Goal: Task Accomplishment & Management: Complete application form

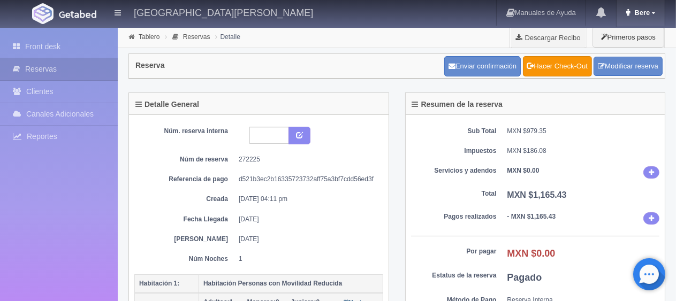
click at [643, 20] on link "Bere" at bounding box center [640, 13] width 48 height 26
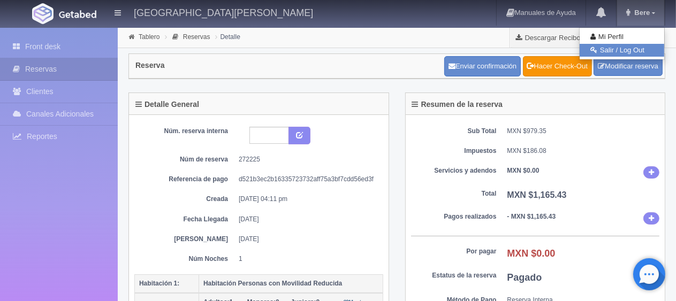
click at [630, 51] on link "Salir / Log Out" at bounding box center [621, 50] width 85 height 13
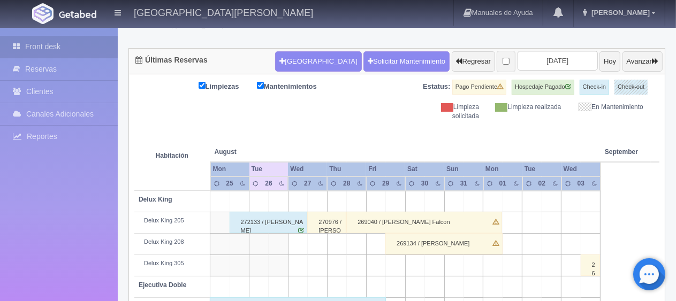
scroll to position [35, 0]
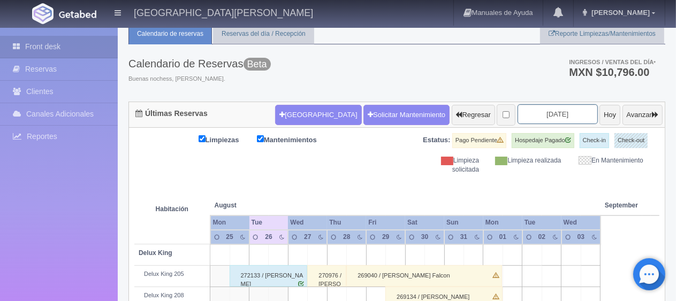
click at [517, 119] on input "[DATE]" at bounding box center [557, 114] width 80 height 20
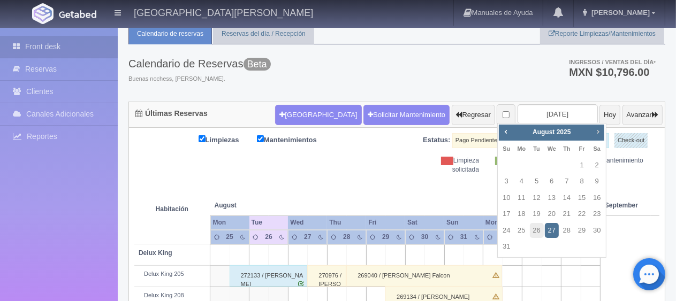
click at [603, 129] on link "Next" at bounding box center [598, 132] width 12 height 12
click at [599, 129] on span "Next" at bounding box center [597, 131] width 9 height 9
click at [562, 214] on link "23" at bounding box center [567, 214] width 14 height 16
type input "2025-10-23"
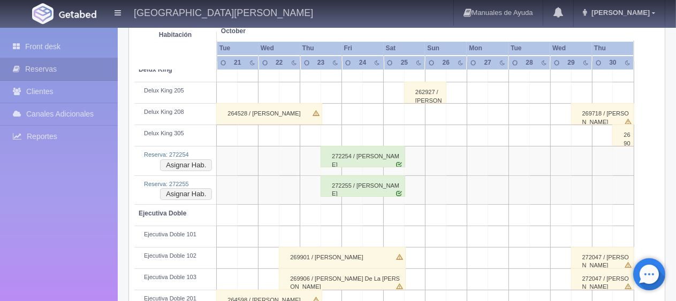
scroll to position [165, 0]
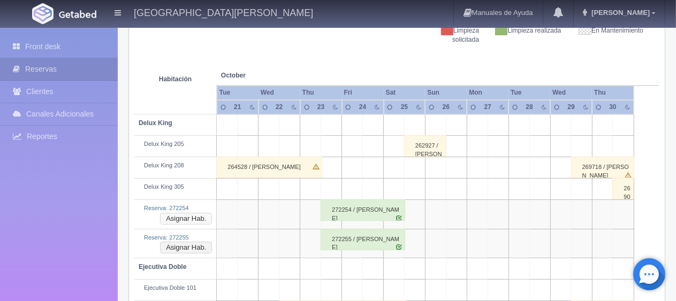
click at [203, 216] on button "Asignar Hab." at bounding box center [186, 219] width 52 height 12
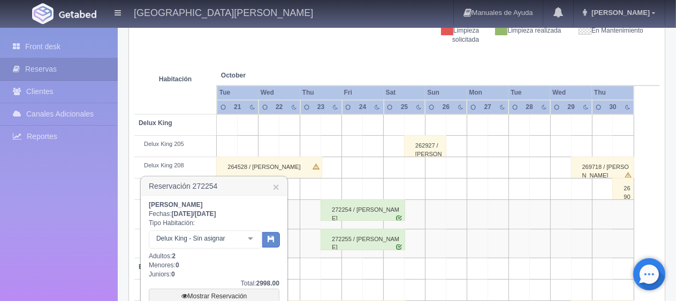
click at [250, 236] on div at bounding box center [250, 239] width 21 height 16
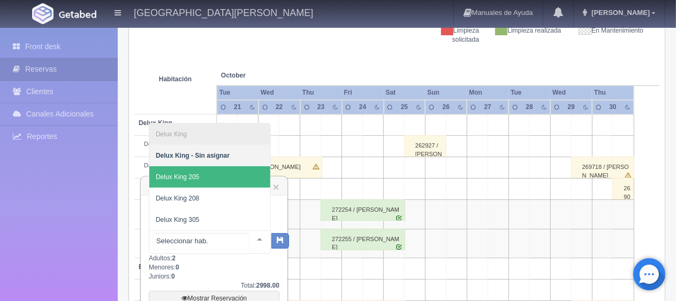
click at [216, 182] on span "Delux King 205" at bounding box center [209, 176] width 121 height 21
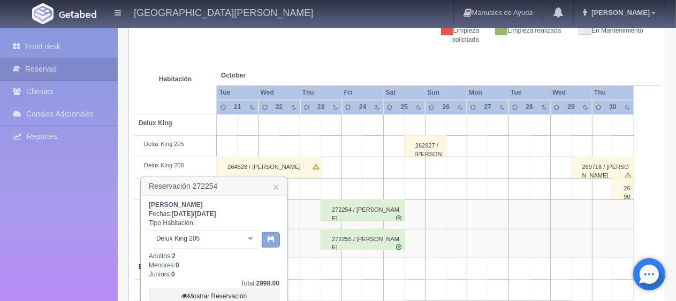
click at [270, 237] on icon "button" at bounding box center [270, 238] width 7 height 7
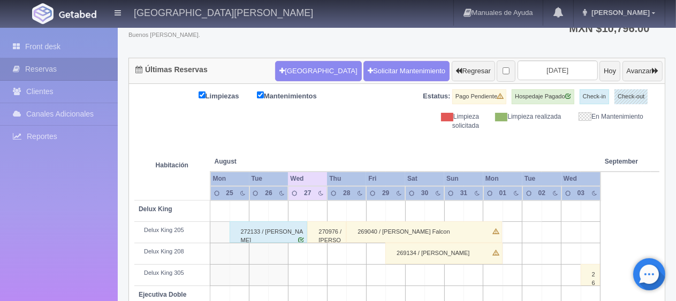
scroll to position [79, 0]
click at [546, 77] on input "[DATE]" at bounding box center [557, 70] width 80 height 20
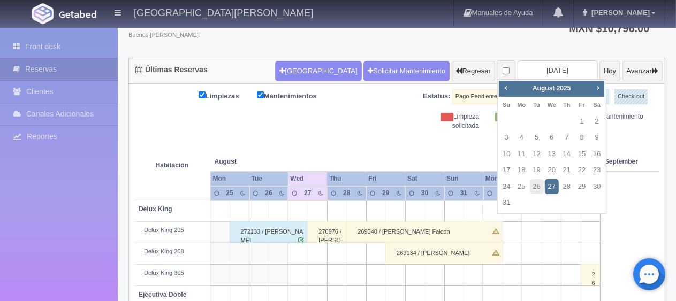
click at [589, 91] on div "August 2025" at bounding box center [552, 89] width 76 height 12
click at [594, 90] on span "Next" at bounding box center [597, 87] width 9 height 9
click at [569, 172] on link "23" at bounding box center [567, 171] width 14 height 16
type input "[DATE]"
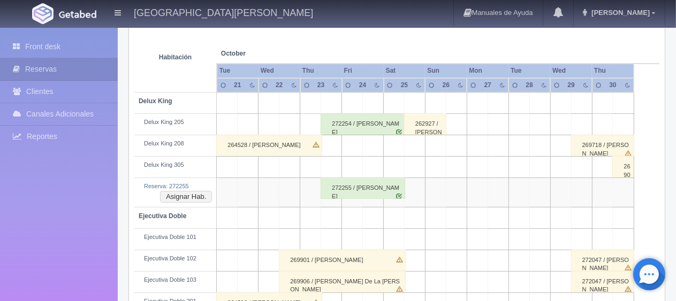
scroll to position [187, 0]
click at [195, 194] on button "Asignar Hab." at bounding box center [186, 197] width 52 height 12
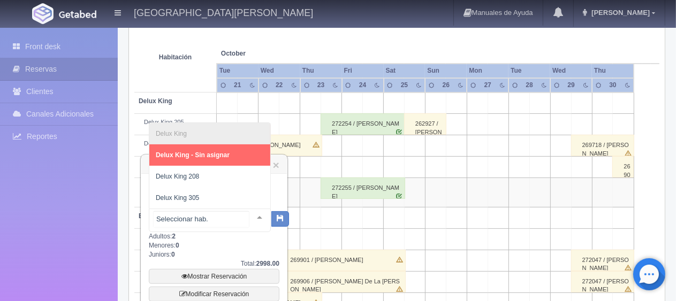
click at [252, 213] on div at bounding box center [259, 217] width 21 height 16
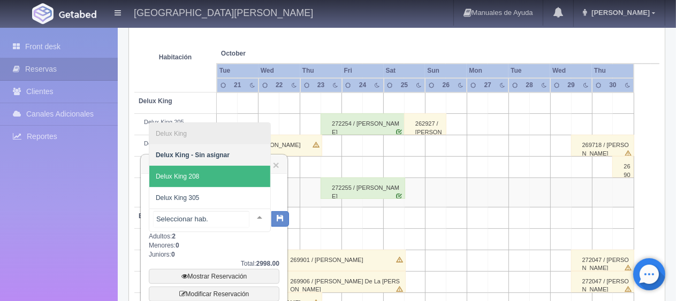
click at [223, 178] on span "Delux King 208" at bounding box center [209, 176] width 121 height 21
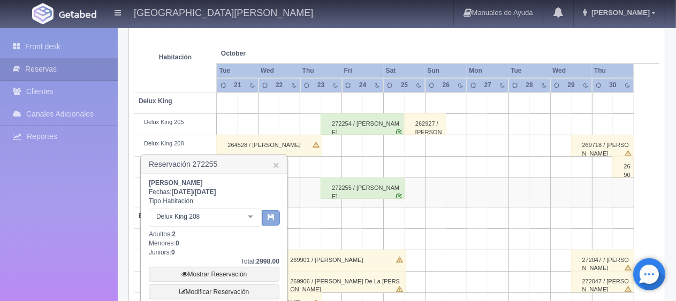
click at [271, 217] on icon "button" at bounding box center [270, 216] width 7 height 7
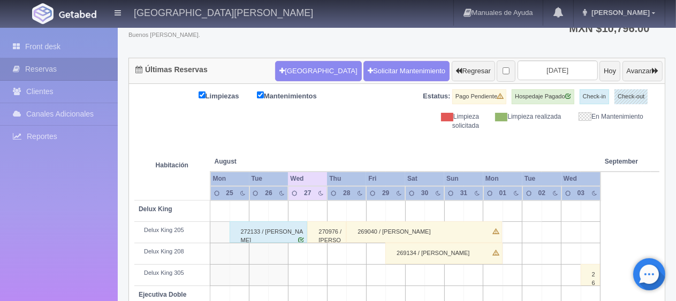
scroll to position [79, 0]
click at [532, 68] on input "[DATE]" at bounding box center [557, 70] width 80 height 20
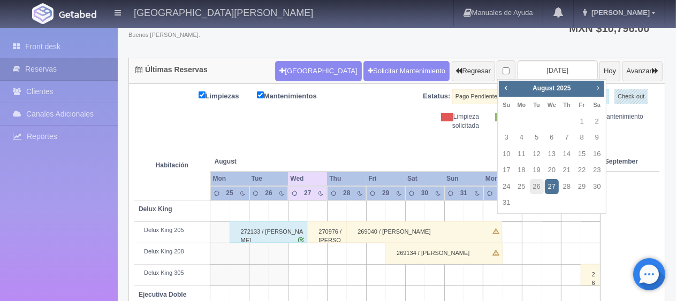
click at [598, 89] on span "Next" at bounding box center [597, 87] width 9 height 9
click at [506, 87] on span "Prev" at bounding box center [505, 87] width 9 height 9
click at [564, 172] on link "23" at bounding box center [567, 171] width 14 height 16
type input "2025-10-23"
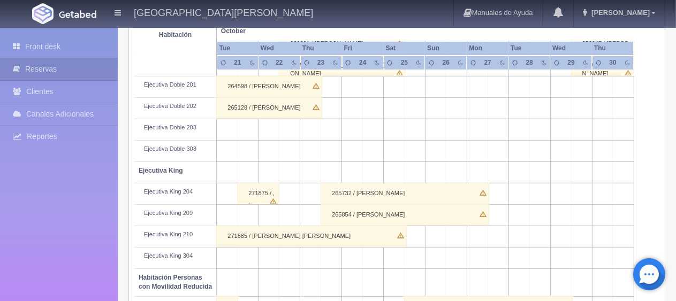
scroll to position [590, 0]
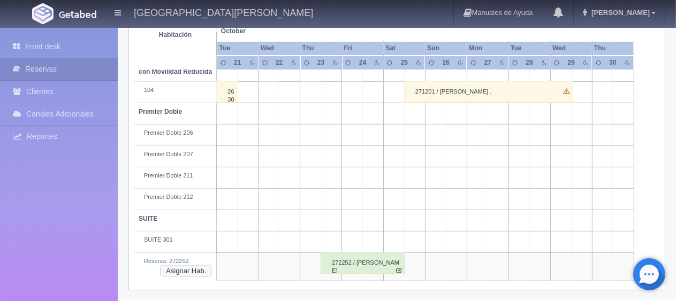
click at [186, 267] on button "Asignar Hab." at bounding box center [186, 271] width 52 height 12
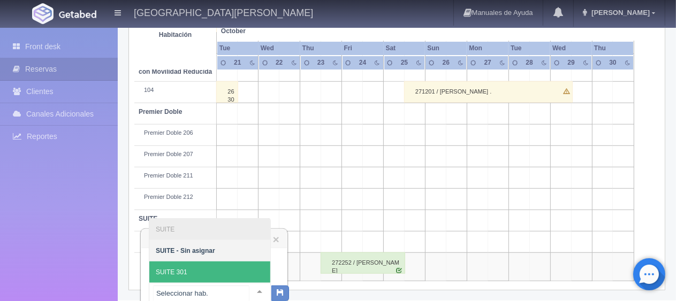
click at [217, 270] on span "SUITE 301" at bounding box center [209, 272] width 121 height 21
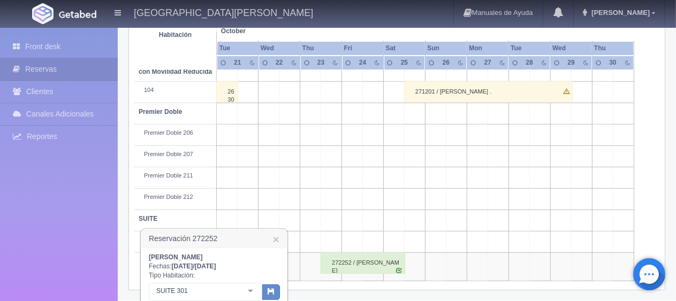
click at [273, 290] on icon "button" at bounding box center [270, 291] width 7 height 7
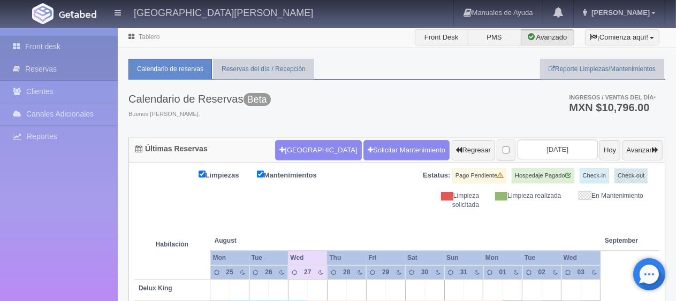
click at [86, 48] on link "Front desk" at bounding box center [59, 47] width 118 height 22
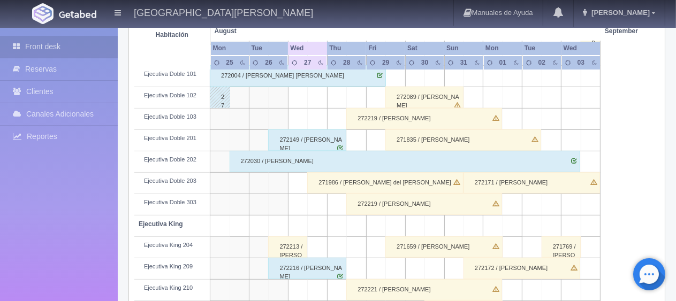
scroll to position [428, 0]
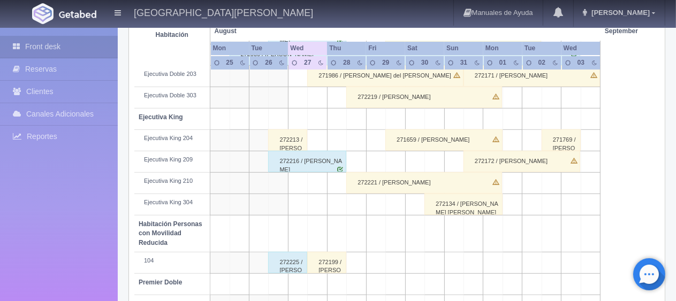
click at [294, 137] on div "272213 / [PERSON_NAME]" at bounding box center [287, 139] width 39 height 21
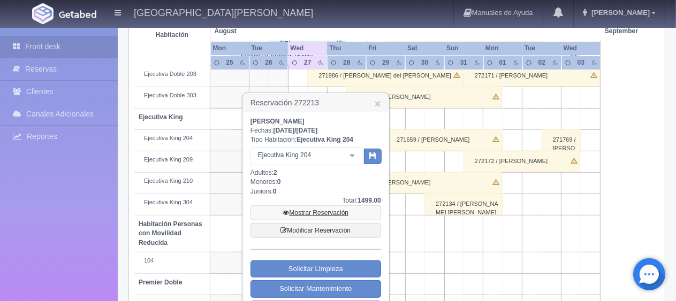
click at [310, 214] on link "Mostrar Reservación" at bounding box center [315, 212] width 131 height 15
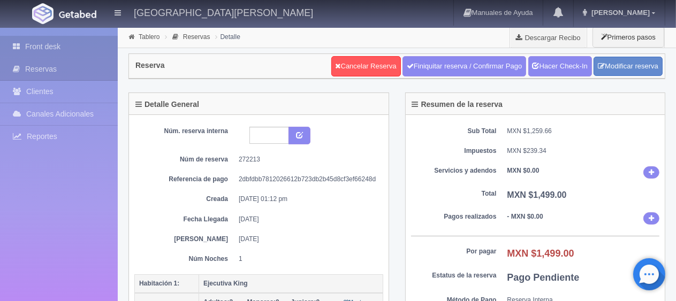
click link "Front desk"
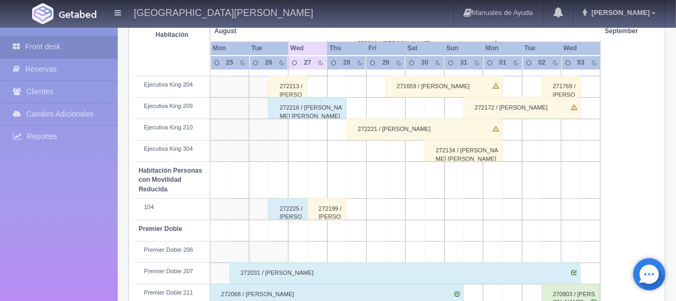
scroll to position [535, 0]
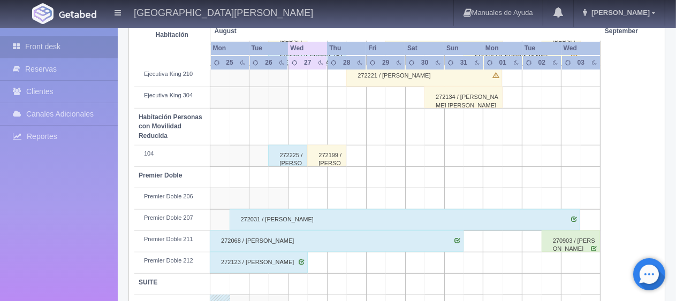
click at [266, 239] on div "272068 / Irma Macias" at bounding box center [337, 241] width 254 height 21
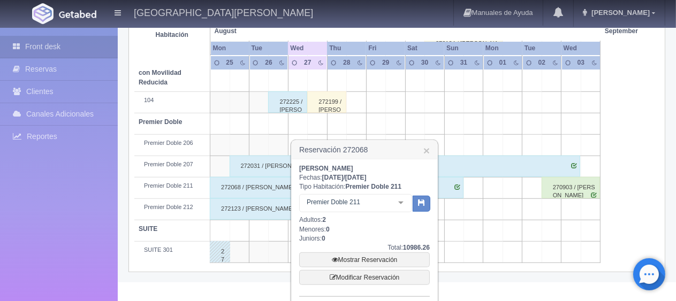
scroll to position [642, 0]
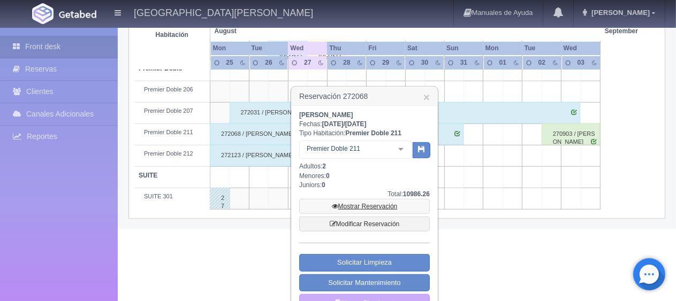
click at [341, 205] on link "Mostrar Reservación" at bounding box center [364, 206] width 131 height 15
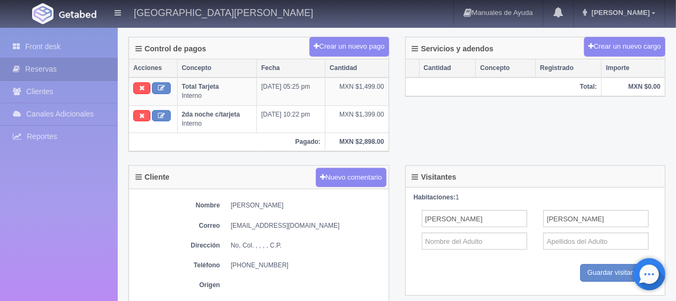
scroll to position [267, 0]
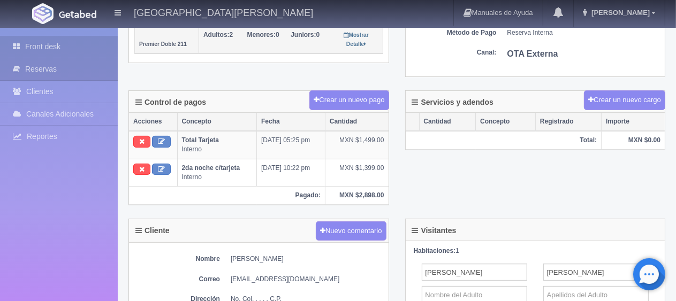
click at [90, 51] on link "Front desk" at bounding box center [59, 47] width 118 height 22
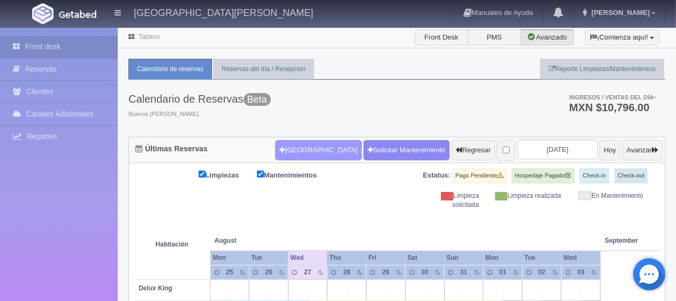
click at [297, 147] on button "[GEOGRAPHIC_DATA]" at bounding box center [318, 150] width 86 height 20
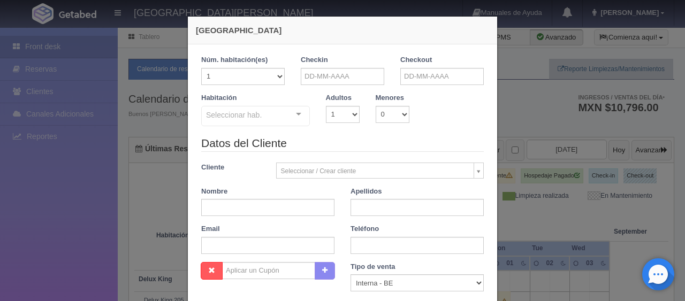
checkbox input "false"
click at [334, 73] on input "text" at bounding box center [342, 76] width 83 height 17
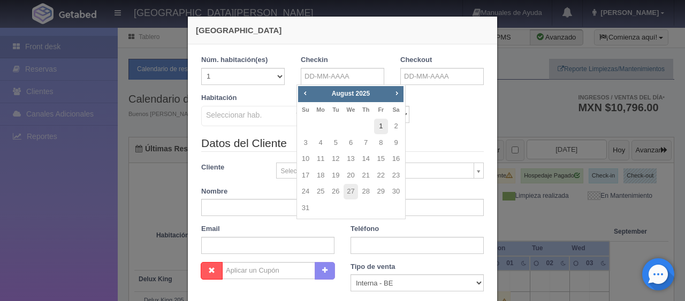
click at [381, 124] on link "1" at bounding box center [381, 127] width 14 height 16
type input "01-08-2025"
checkbox input "false"
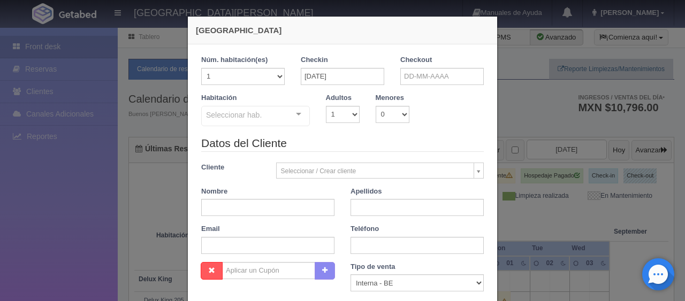
click at [417, 85] on div "Checkout" at bounding box center [442, 74] width 100 height 38
click at [419, 79] on input "text" at bounding box center [441, 76] width 83 height 17
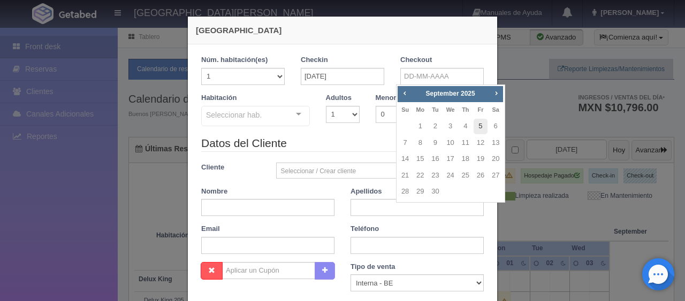
click at [480, 128] on link "5" at bounding box center [480, 127] width 14 height 16
type input "05-09-2025"
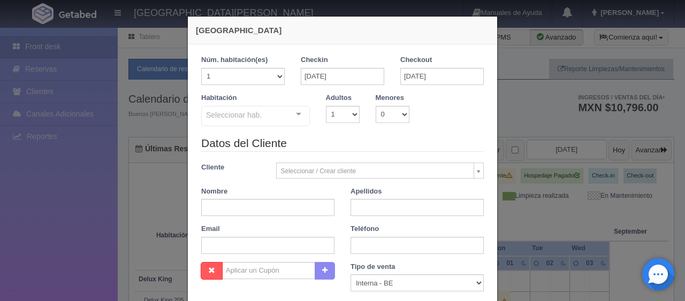
checkbox input "false"
click at [342, 72] on input "01-08-2025" at bounding box center [342, 76] width 83 height 17
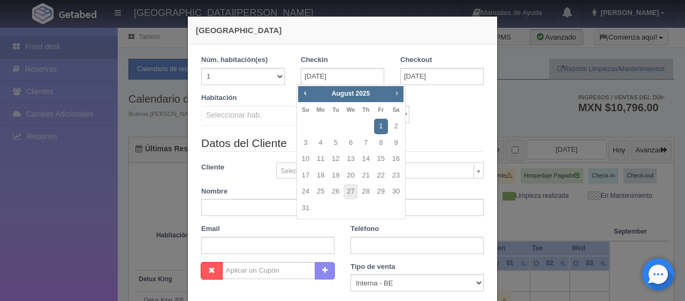
click at [403, 94] on div "Prev Next August 2025" at bounding box center [350, 94] width 105 height 16
click at [399, 93] on span "Next" at bounding box center [396, 93] width 9 height 9
click at [321, 127] on link "1" at bounding box center [320, 127] width 14 height 16
type input "01-09-2025"
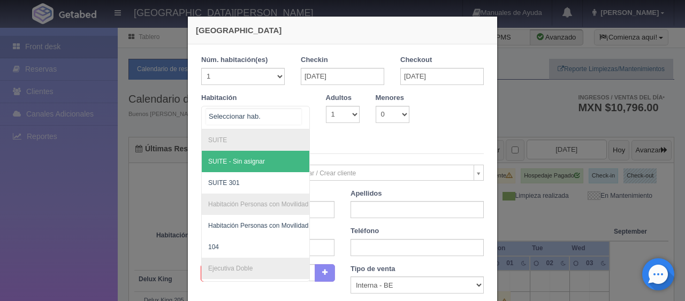
click at [300, 123] on div "SUITE SUITE - Sin asignar SUITE 301 Habitación Personas con Movilidad Reducida …" at bounding box center [255, 118] width 109 height 24
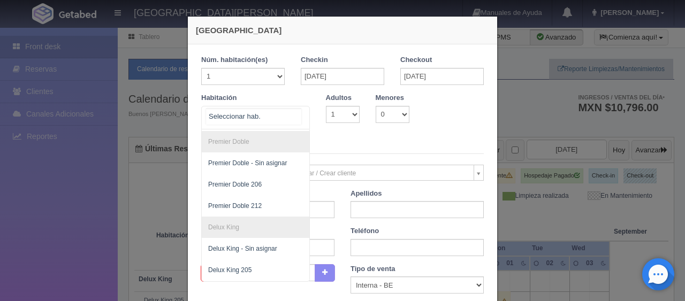
scroll to position [370, 0]
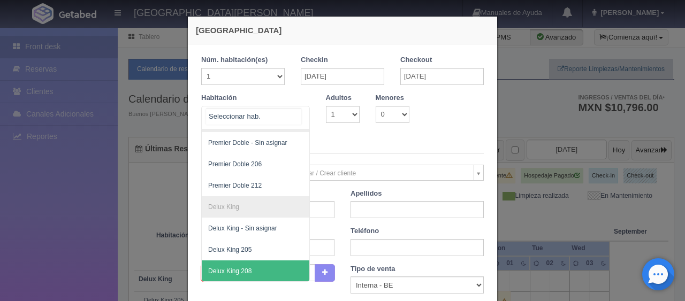
click at [257, 261] on span "Delux King 208" at bounding box center [292, 271] width 180 height 21
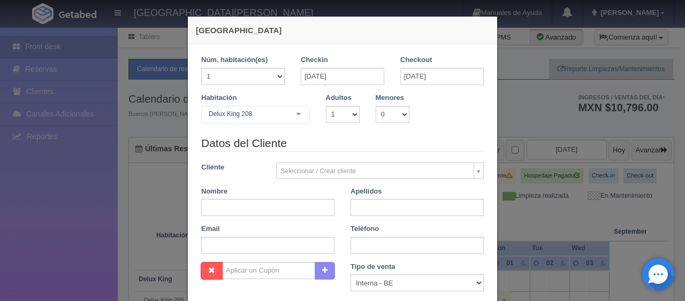
checkbox input "false"
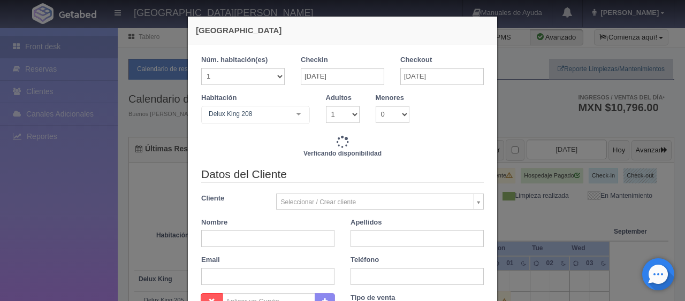
type input "5196.00"
checkbox input "false"
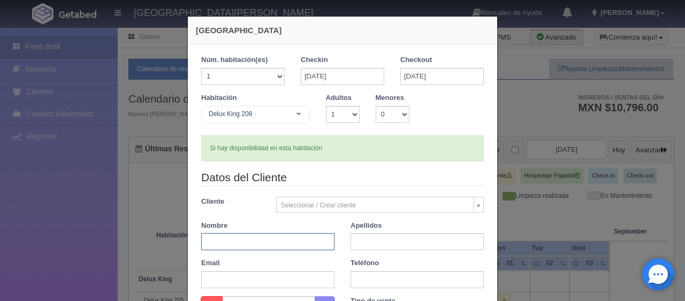
click at [267, 239] on input "text" at bounding box center [267, 241] width 133 height 17
type input "Nicolas"
click at [376, 245] on input "text" at bounding box center [416, 241] width 133 height 17
type input "Soffia"
click at [365, 287] on input "text" at bounding box center [416, 279] width 133 height 17
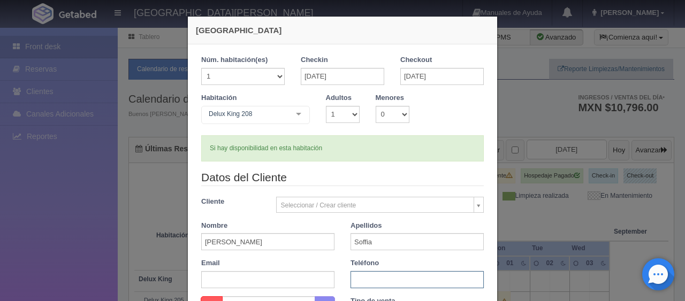
paste input "56 9 5782 6044"
type input "56 9 5782 6044"
click at [337, 269] on div "Email" at bounding box center [267, 273] width 149 height 30
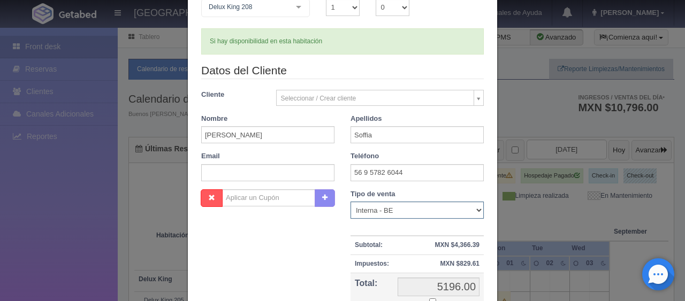
click at [415, 204] on select "Correo Electronico Interna - BE Llamada OTA Externa Otro WALK IN" at bounding box center [416, 210] width 133 height 17
select select "extota"
click at [350, 202] on select "Correo Electronico Interna - BE Llamada OTA Externa Otro WALK IN" at bounding box center [416, 210] width 133 height 17
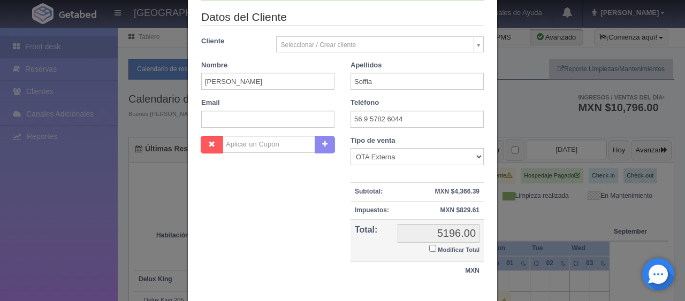
click at [429, 246] on input "Modificar Total" at bounding box center [432, 248] width 7 height 7
checkbox input "true"
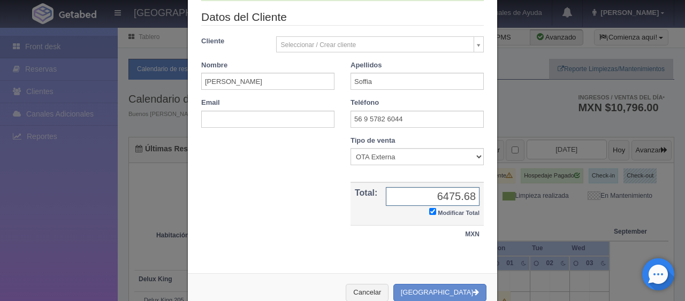
type input "6475.68"
click at [434, 290] on button "[GEOGRAPHIC_DATA]" at bounding box center [439, 293] width 93 height 18
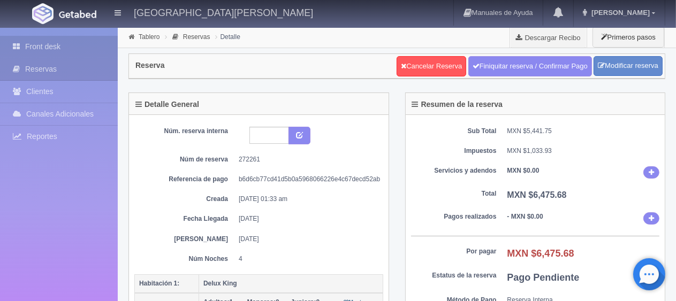
click at [84, 49] on link "Front desk" at bounding box center [59, 47] width 118 height 22
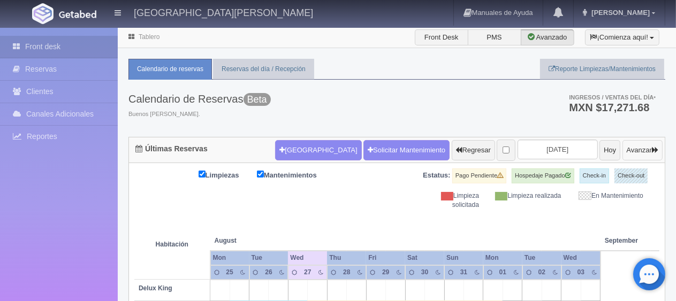
click at [630, 149] on button "Avanzar" at bounding box center [642, 150] width 40 height 20
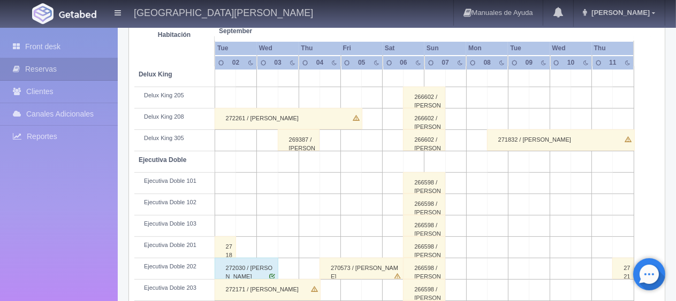
scroll to position [107, 0]
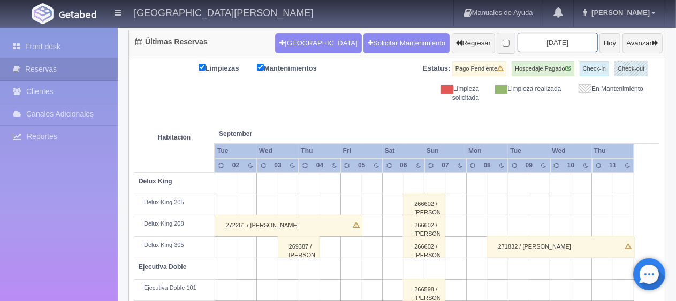
click at [517, 41] on input "2025-09-04" at bounding box center [557, 43] width 80 height 20
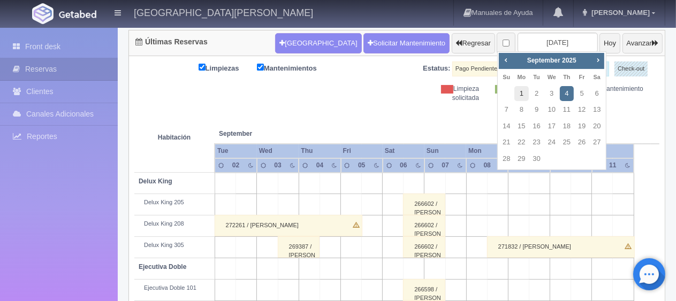
click at [518, 94] on link "1" at bounding box center [521, 94] width 14 height 16
type input "2025-09-01"
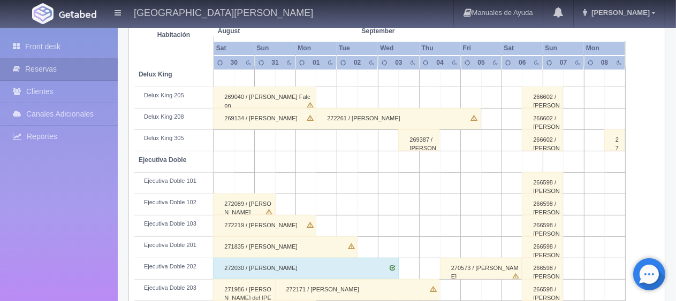
scroll to position [214, 0]
click at [75, 56] on link "Front desk" at bounding box center [59, 47] width 118 height 22
